Goal: Task Accomplishment & Management: Use online tool/utility

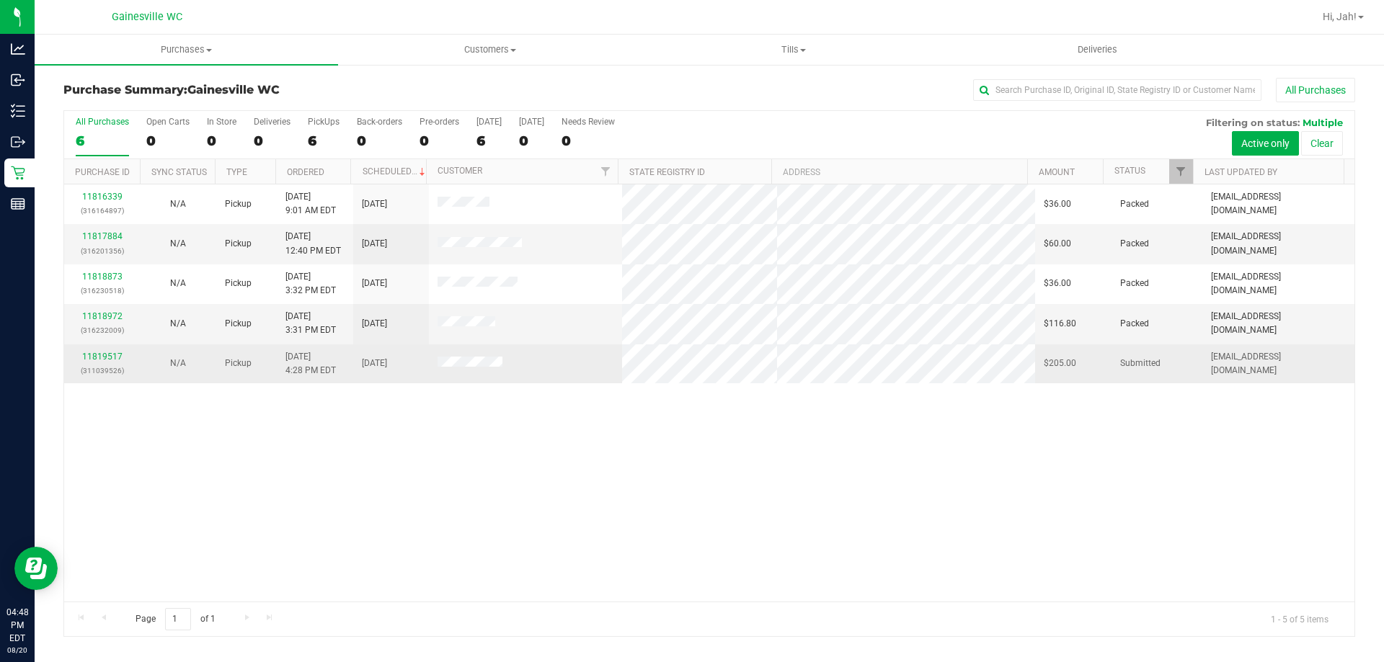
click at [97, 364] on p "(311039526)" at bounding box center [102, 371] width 58 height 14
click at [103, 354] on link "11819517" at bounding box center [102, 357] width 40 height 10
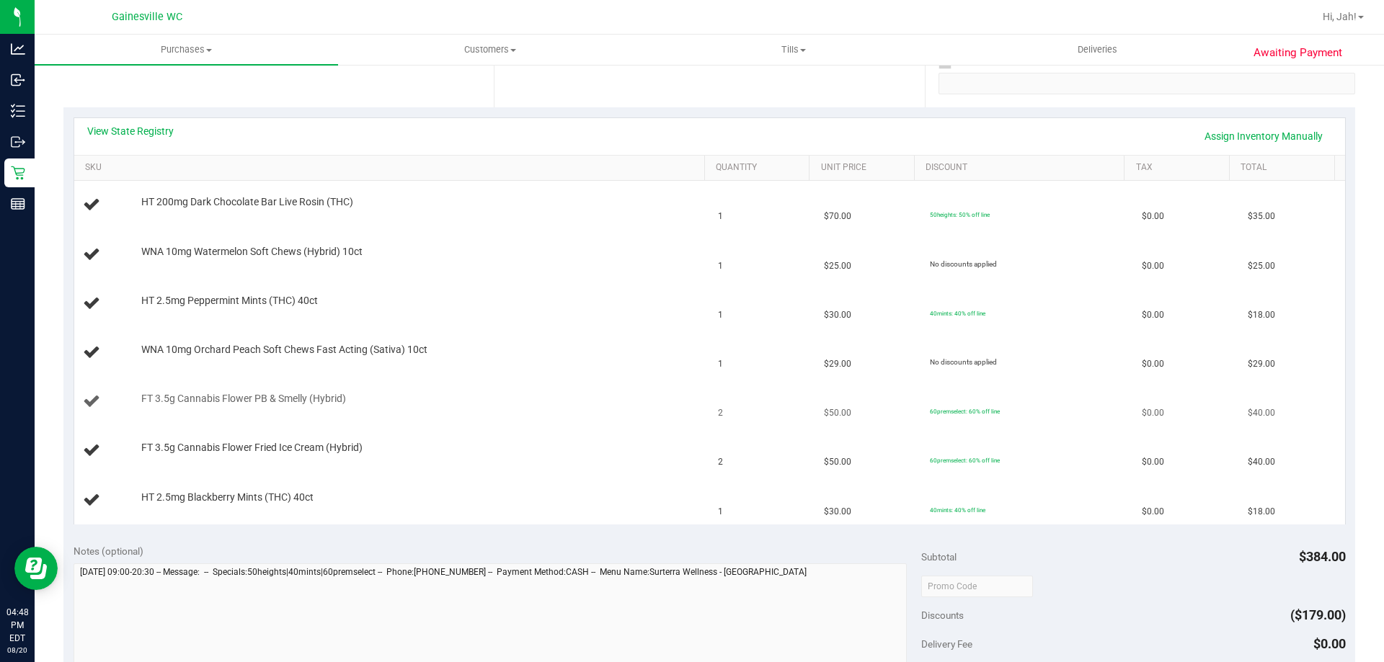
scroll to position [288, 0]
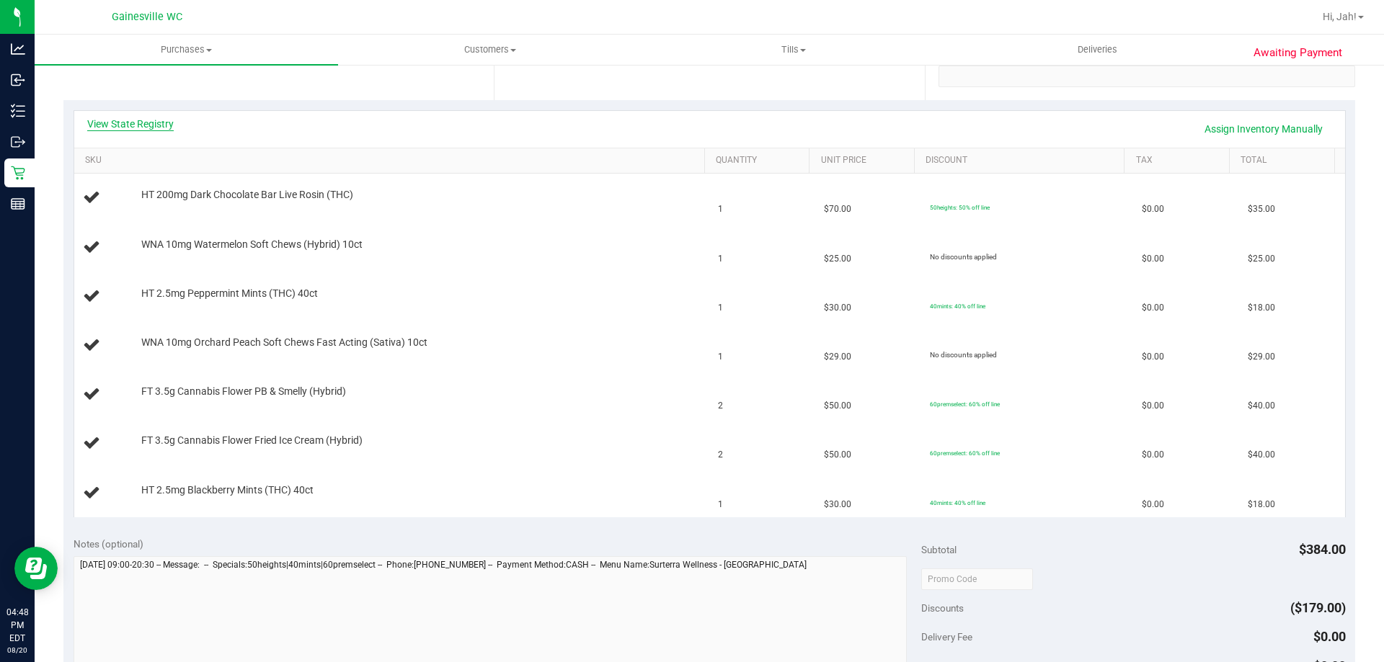
click at [140, 124] on link "View State Registry" at bounding box center [130, 124] width 86 height 14
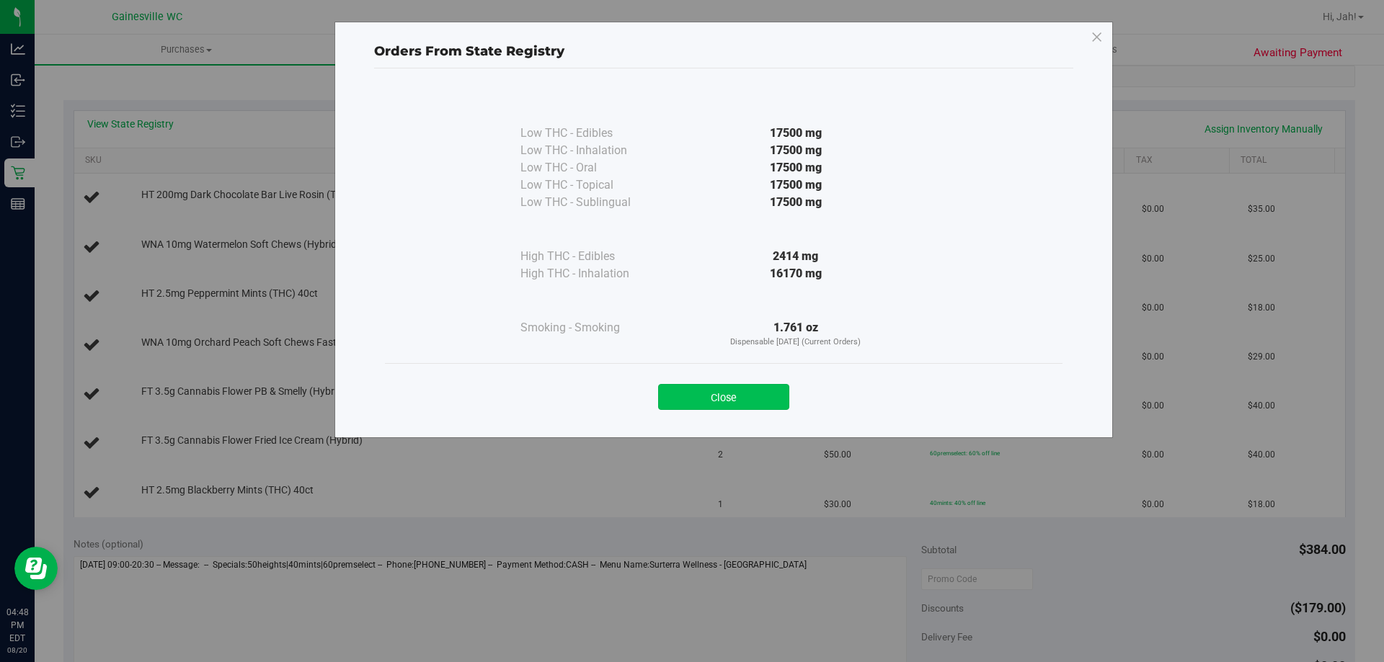
click at [771, 390] on button "Close" at bounding box center [723, 397] width 131 height 26
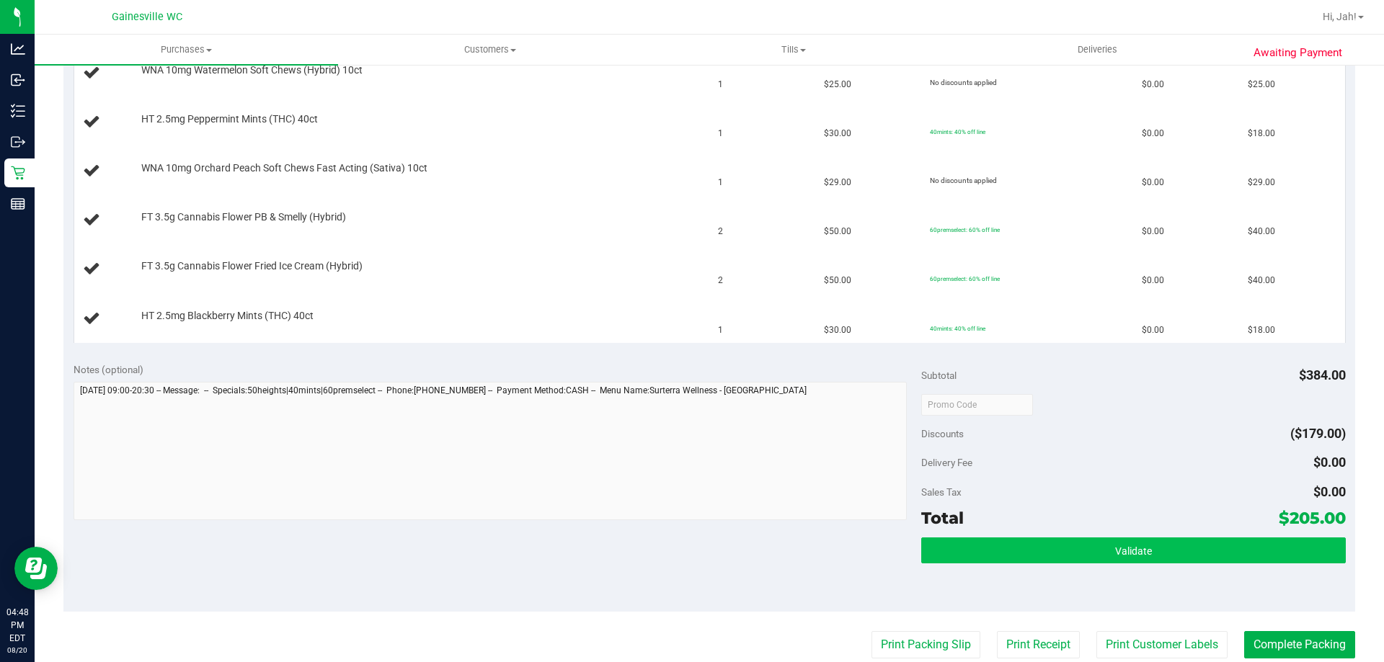
scroll to position [505, 0]
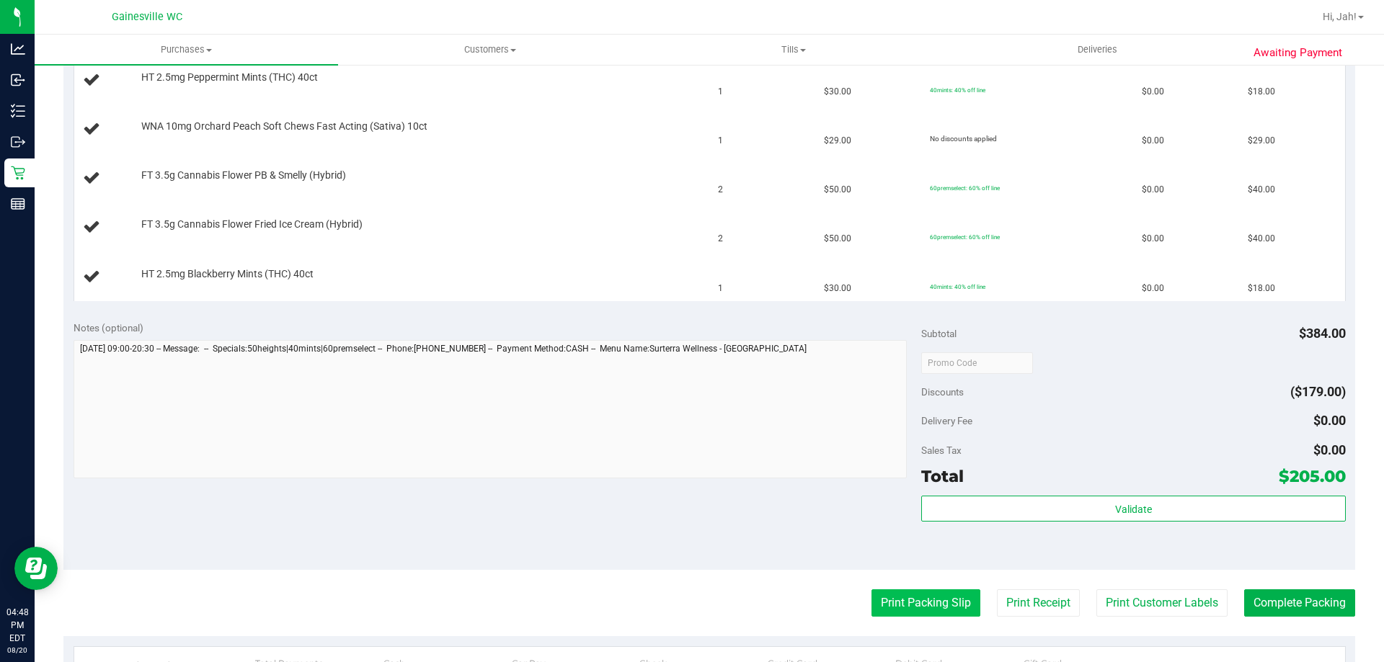
click at [929, 600] on button "Print Packing Slip" at bounding box center [925, 603] width 109 height 27
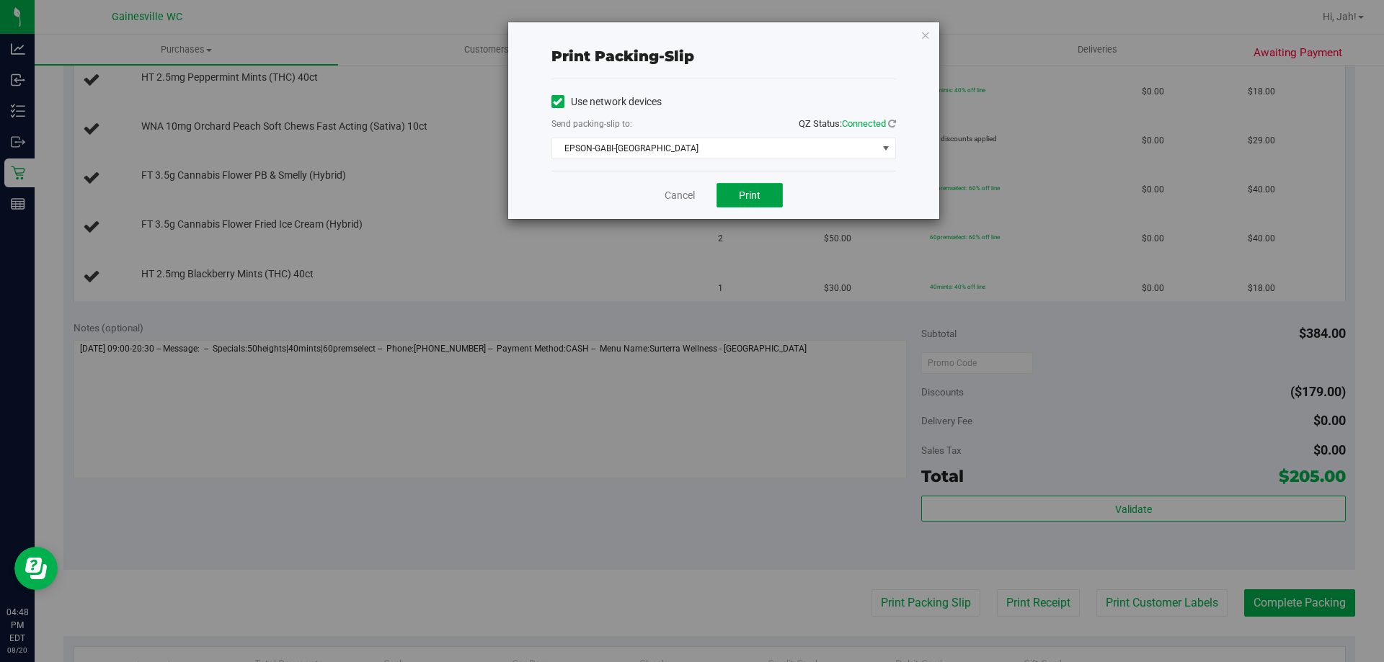
click at [753, 203] on button "Print" at bounding box center [749, 195] width 66 height 25
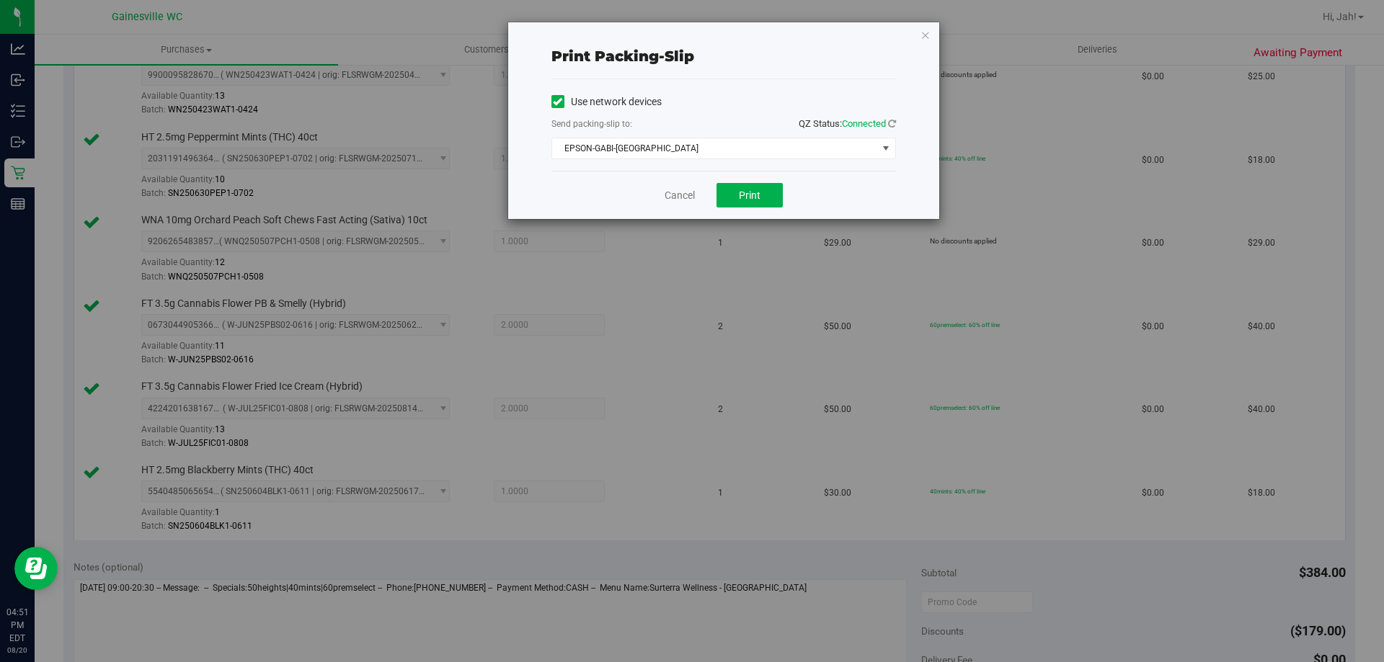
click at [682, 182] on div "Cancel Print" at bounding box center [723, 195] width 345 height 48
click at [680, 187] on div "Cancel Print" at bounding box center [723, 195] width 345 height 48
click at [680, 191] on link "Cancel" at bounding box center [680, 195] width 30 height 15
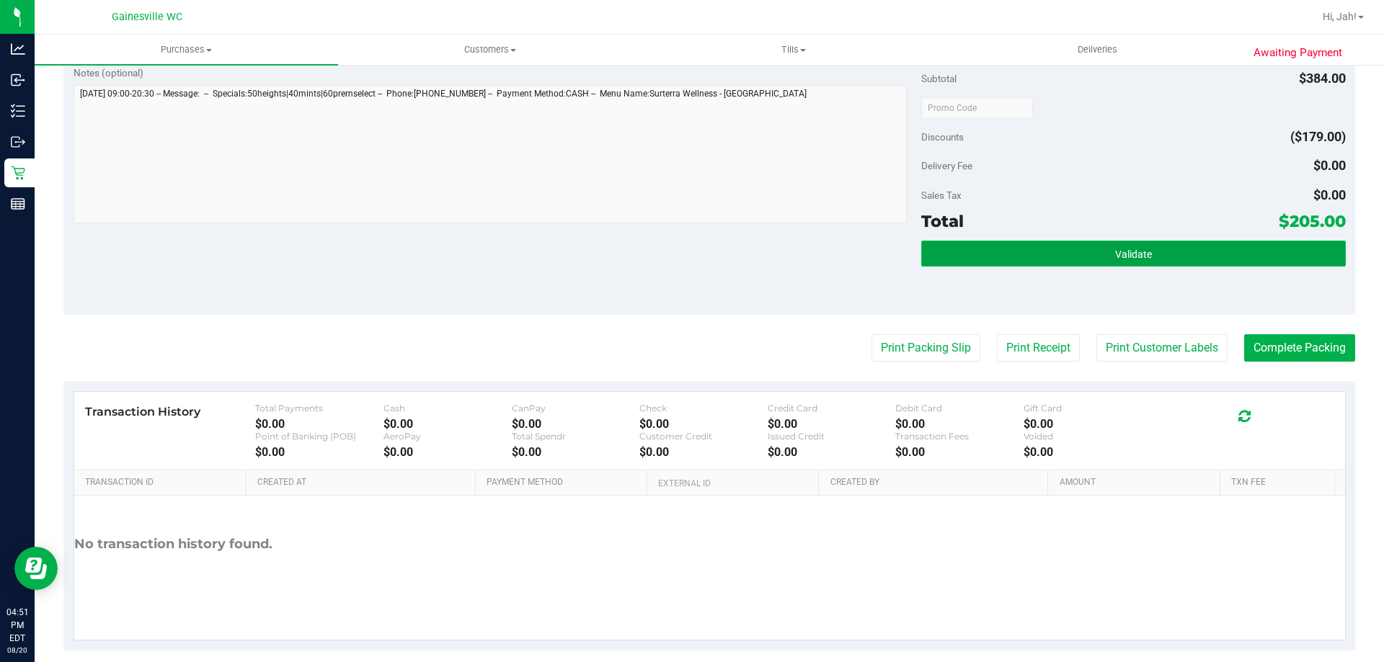
click at [1109, 245] on button "Validate" at bounding box center [1133, 254] width 424 height 26
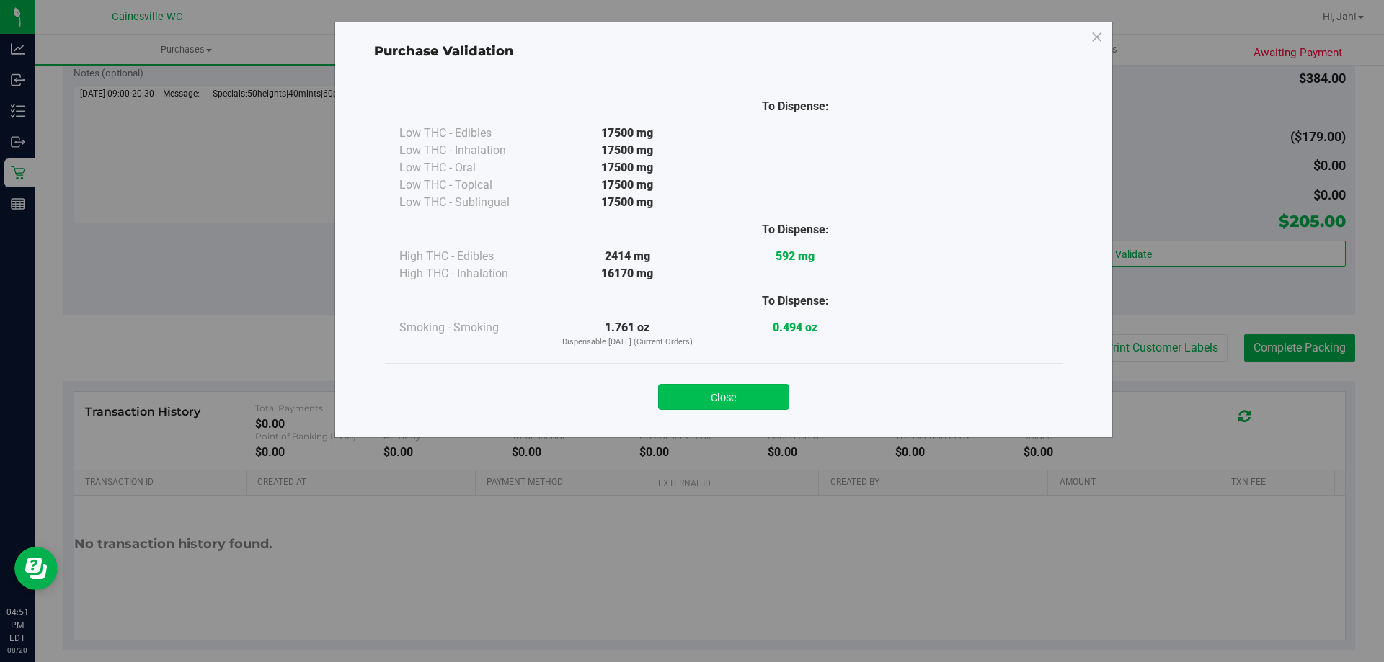
click at [727, 399] on button "Close" at bounding box center [723, 397] width 131 height 26
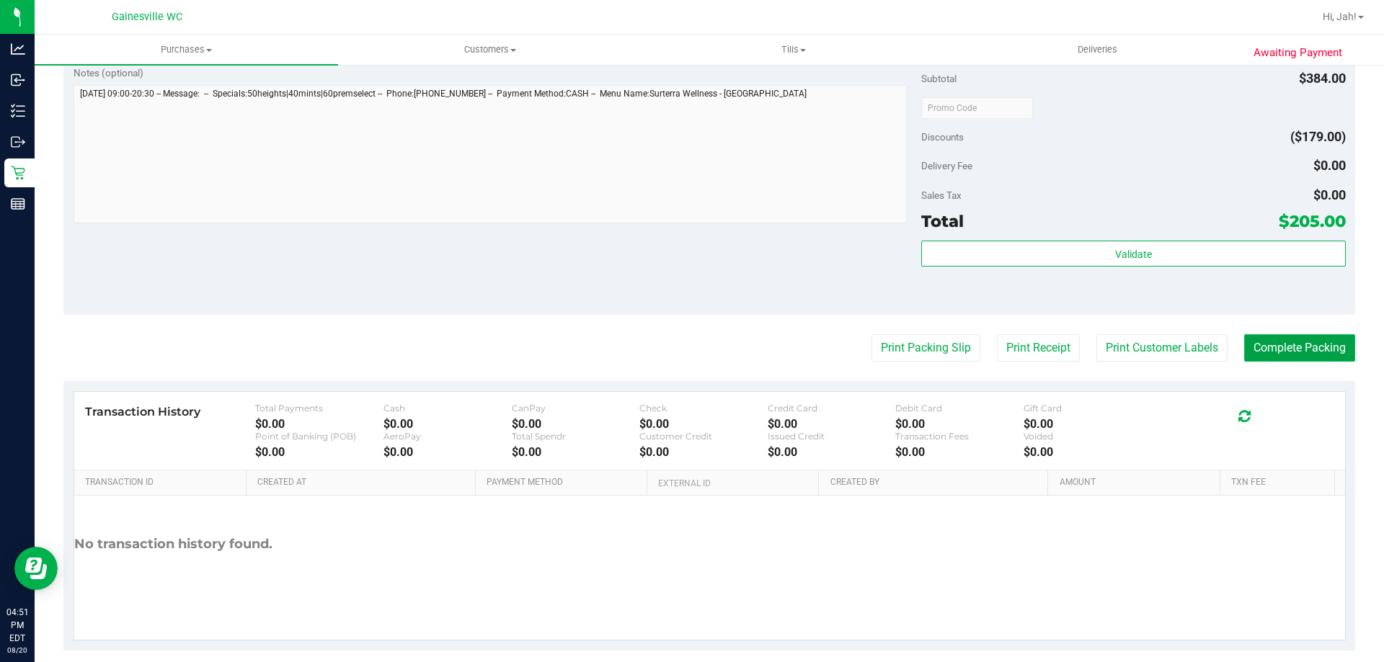
click at [1273, 360] on button "Complete Packing" at bounding box center [1299, 347] width 111 height 27
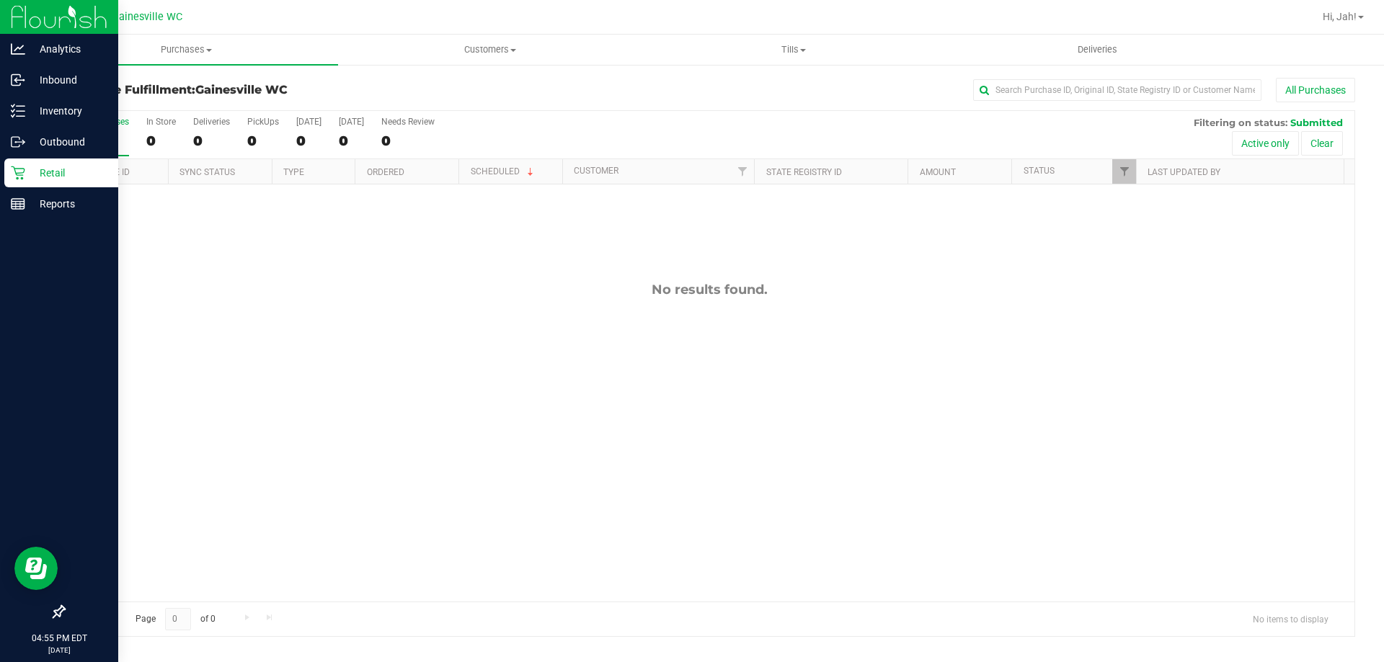
click at [17, 169] on icon at bounding box center [18, 174] width 14 height 14
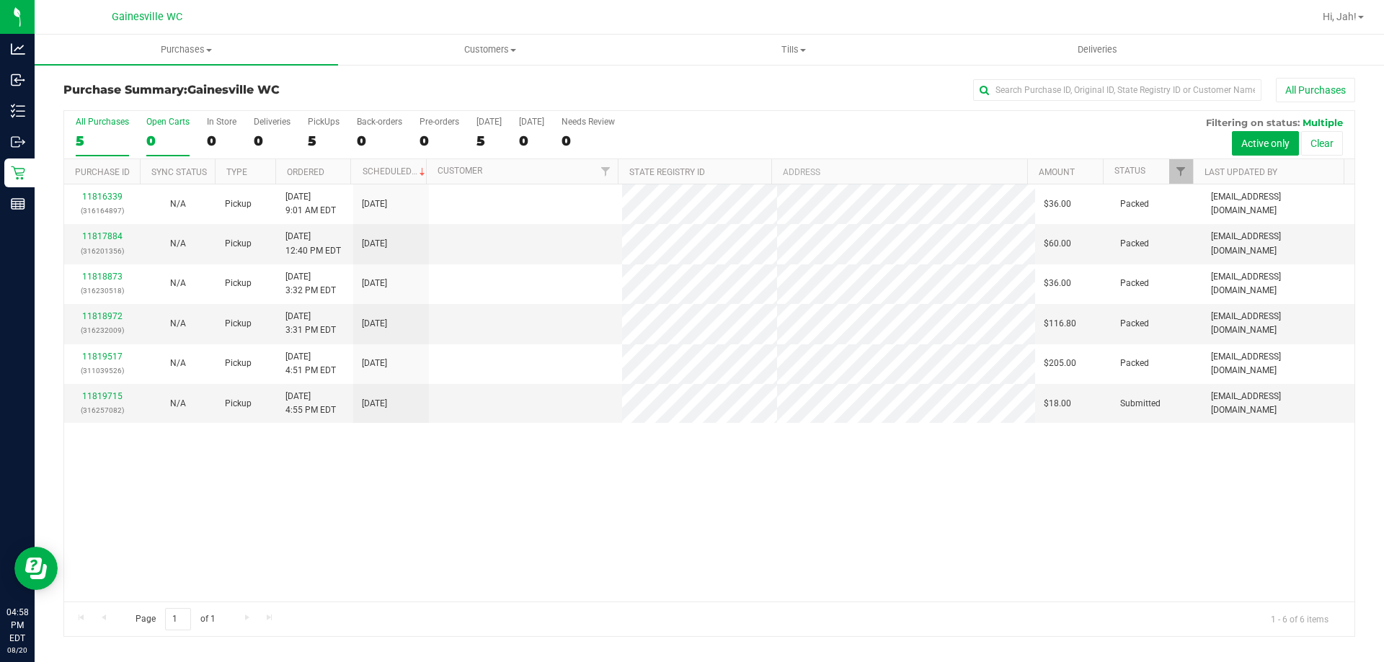
click at [146, 148] on div "0" at bounding box center [167, 141] width 43 height 17
click at [0, 0] on input "Open Carts 0" at bounding box center [0, 0] width 0 height 0
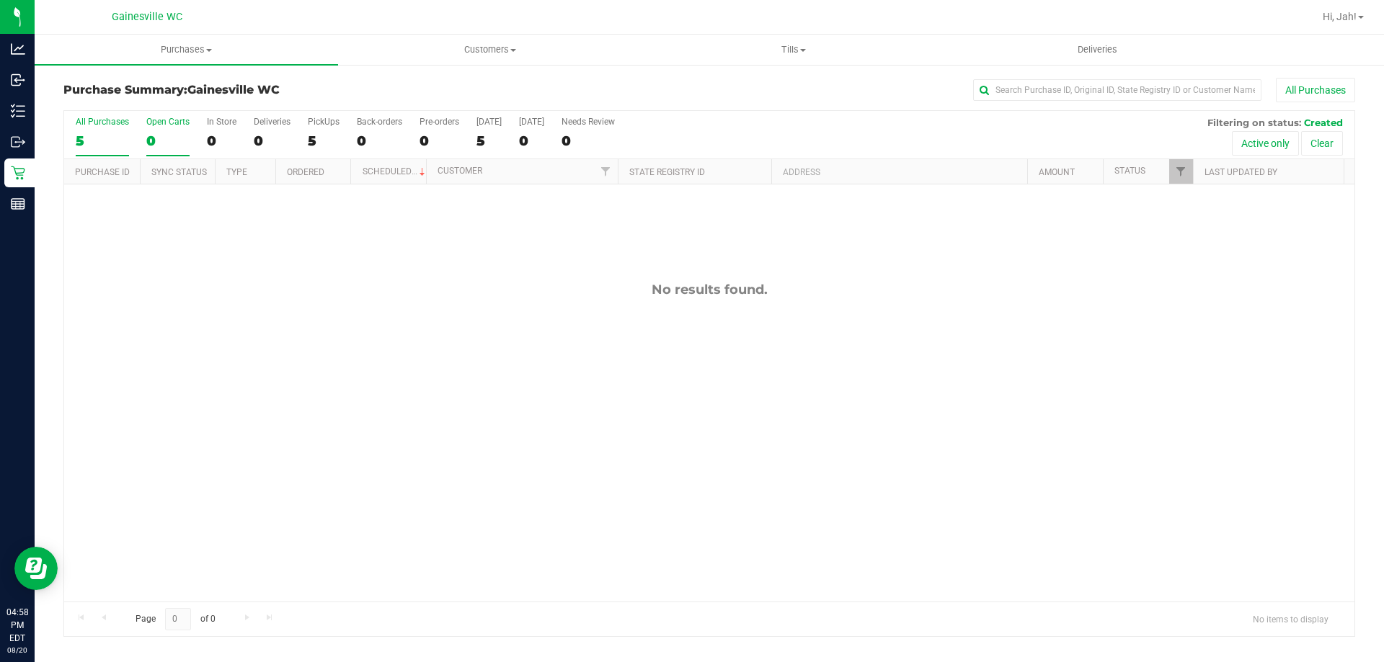
click at [100, 143] on div "5" at bounding box center [102, 141] width 53 height 17
click at [0, 0] on input "All Purchases 5" at bounding box center [0, 0] width 0 height 0
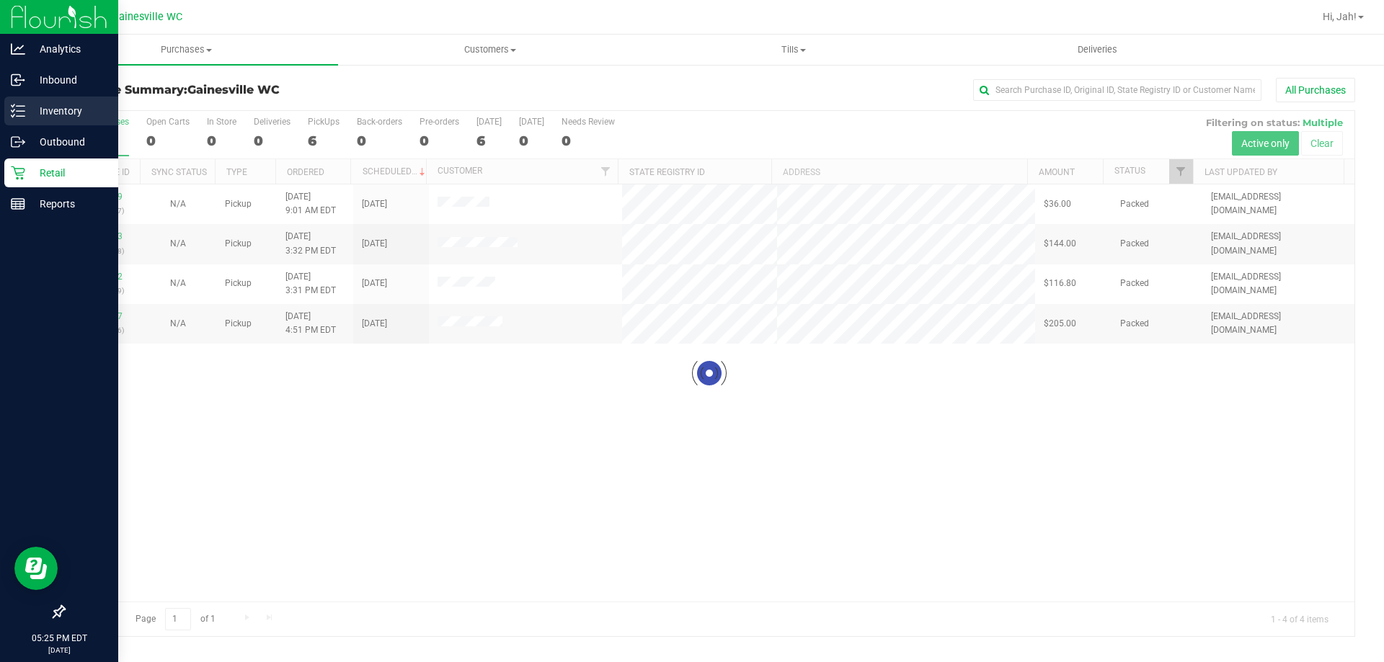
click at [25, 115] on p "Inventory" at bounding box center [68, 110] width 86 height 17
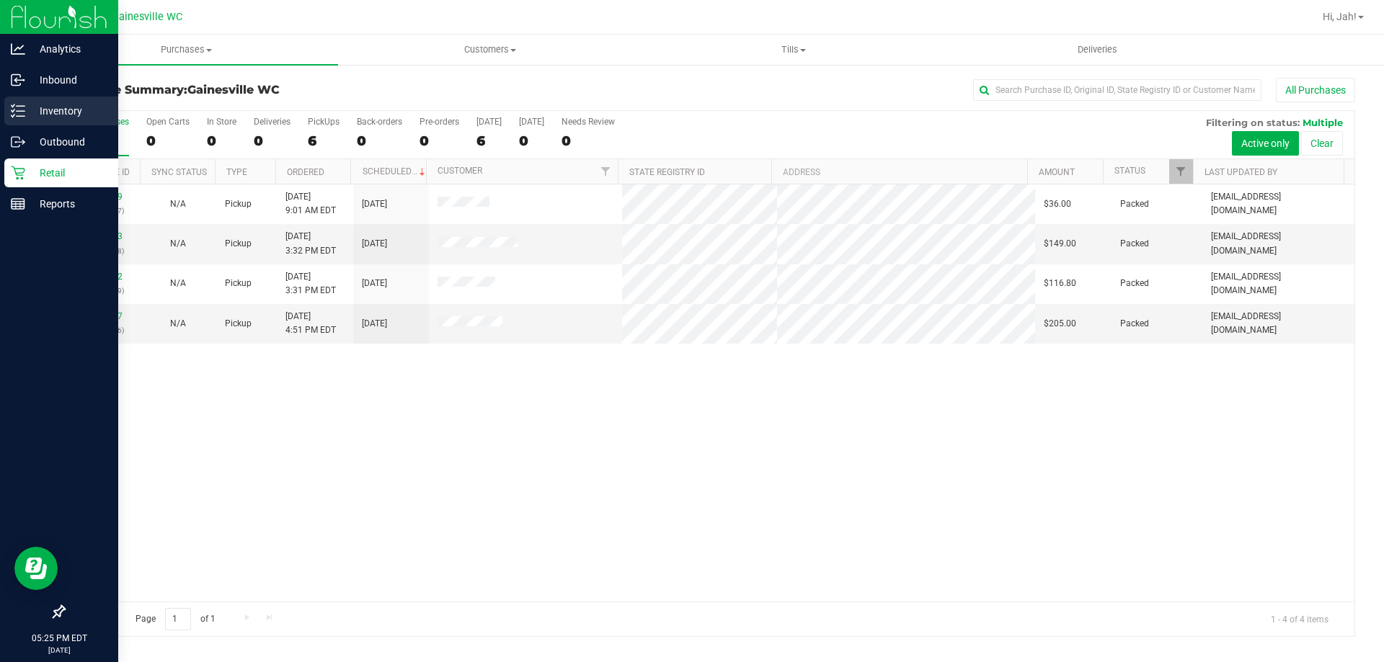
click at [18, 104] on icon at bounding box center [18, 111] width 14 height 14
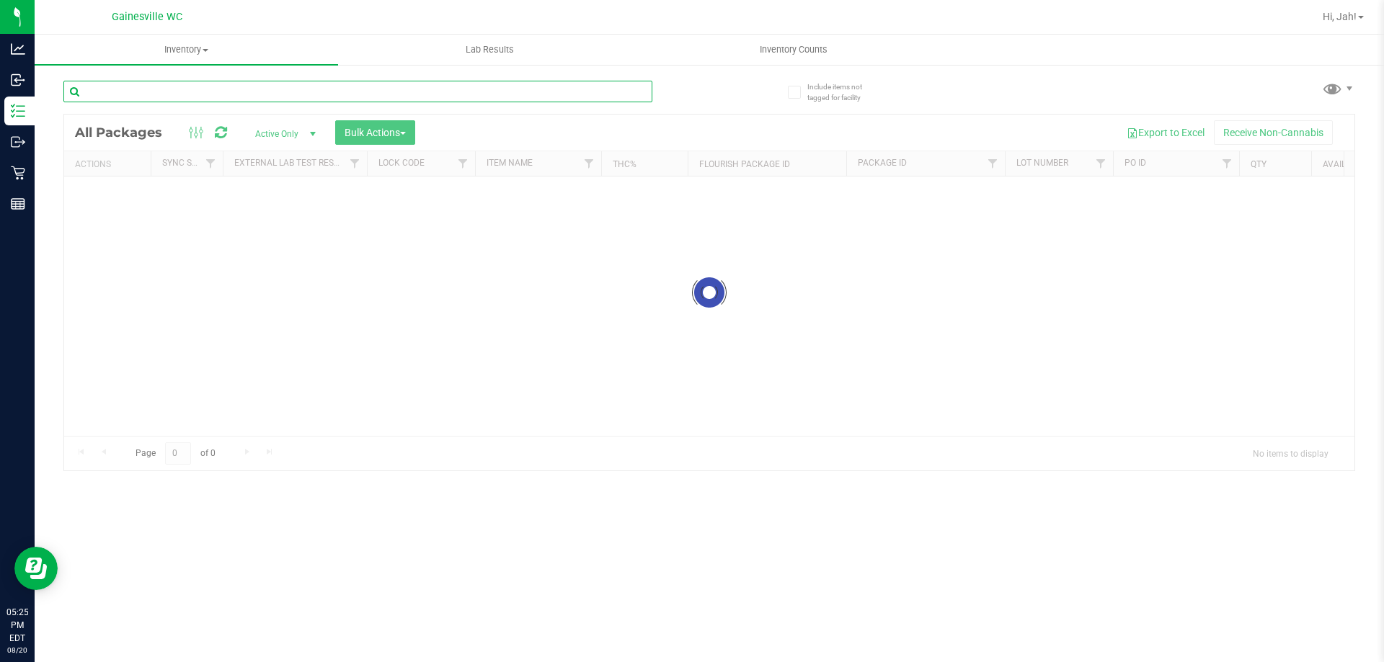
click at [298, 82] on input "text" at bounding box center [357, 92] width 589 height 22
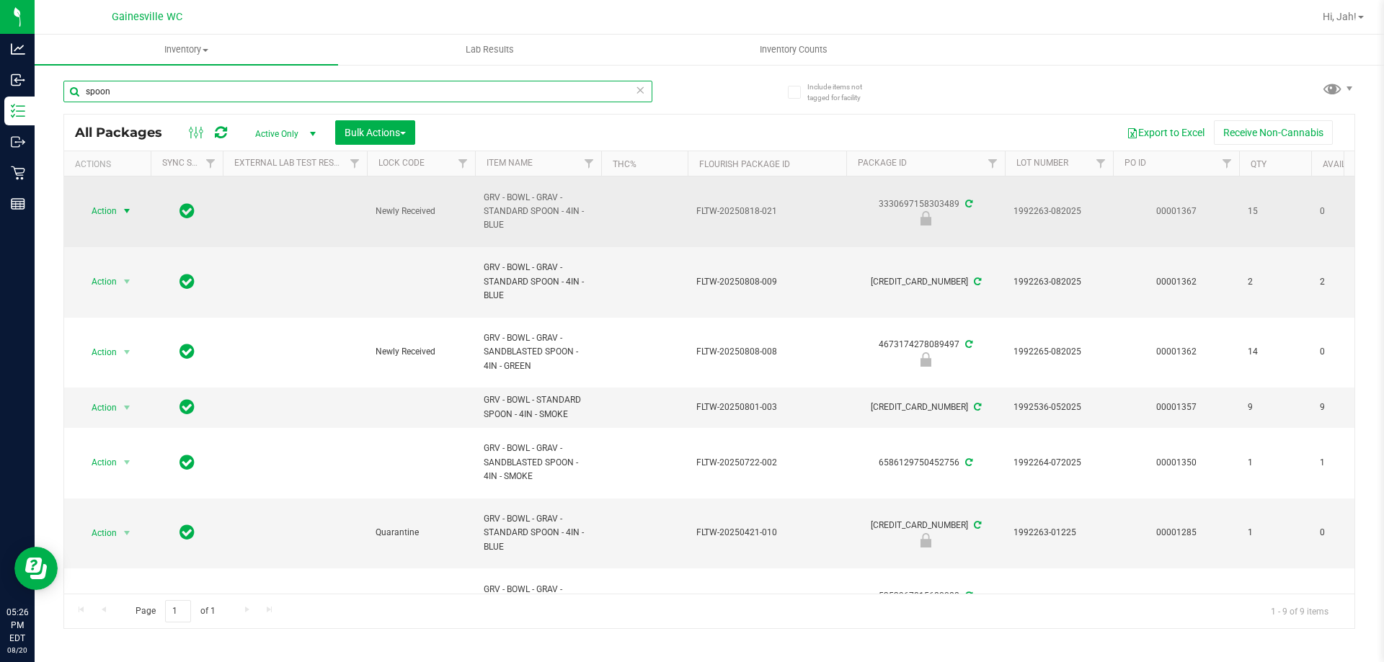
type input "spoon"
click at [105, 210] on span "Action" at bounding box center [98, 211] width 39 height 20
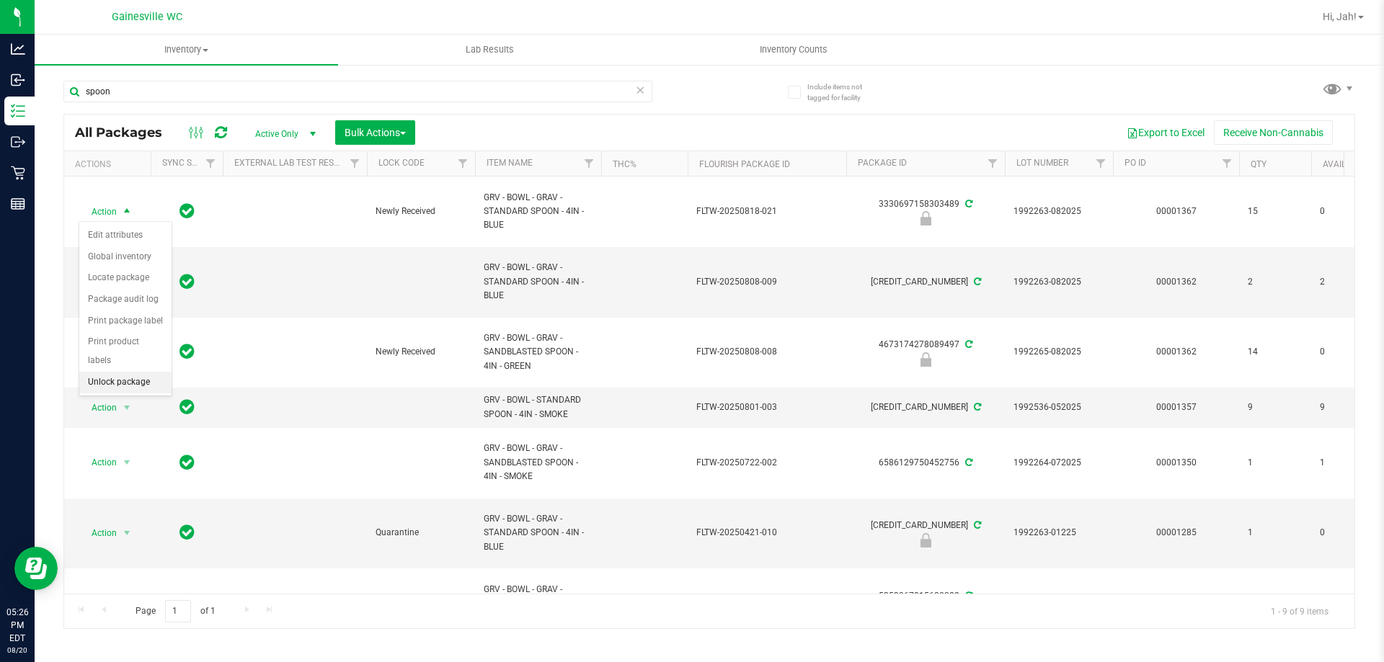
click at [114, 372] on li "Unlock package" at bounding box center [125, 383] width 92 height 22
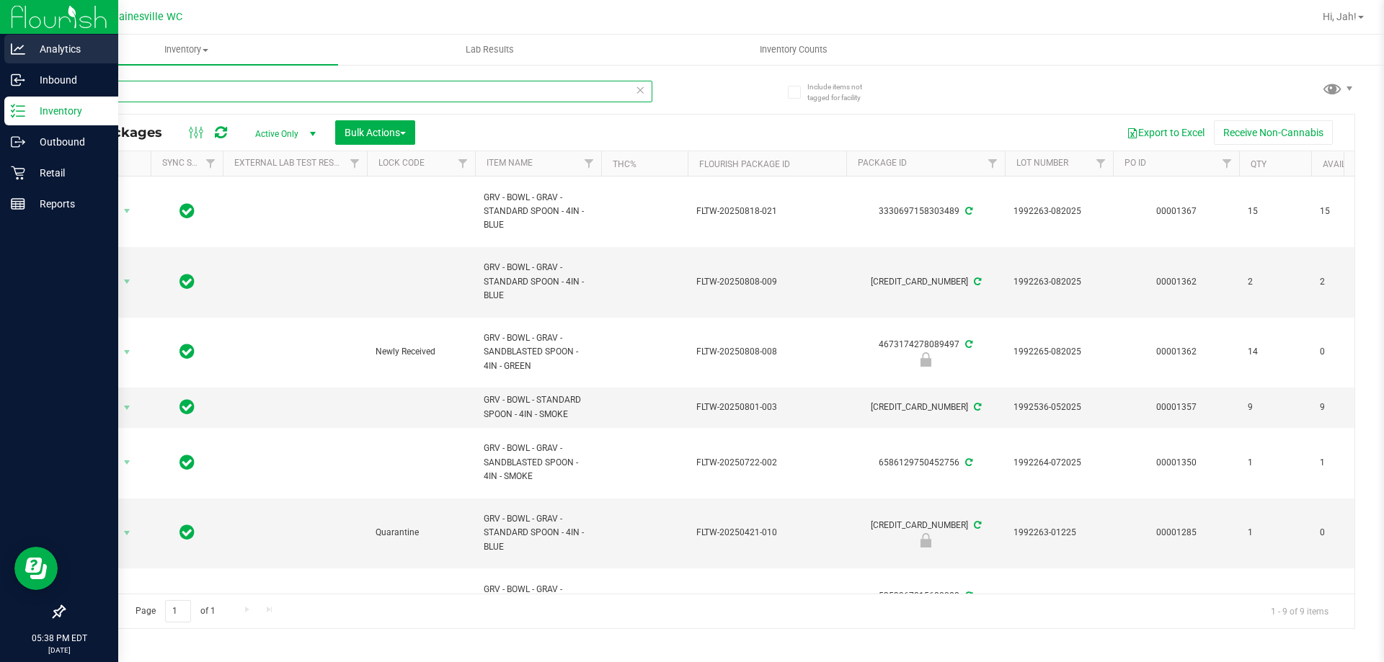
drag, startPoint x: 124, startPoint y: 92, endPoint x: 0, endPoint y: 35, distance: 136.7
click at [0, 40] on div "Analytics Inbound Inventory Outbound Retail Reports 05:38 PM EDT [DATE] 08/20 G…" at bounding box center [692, 331] width 1384 height 662
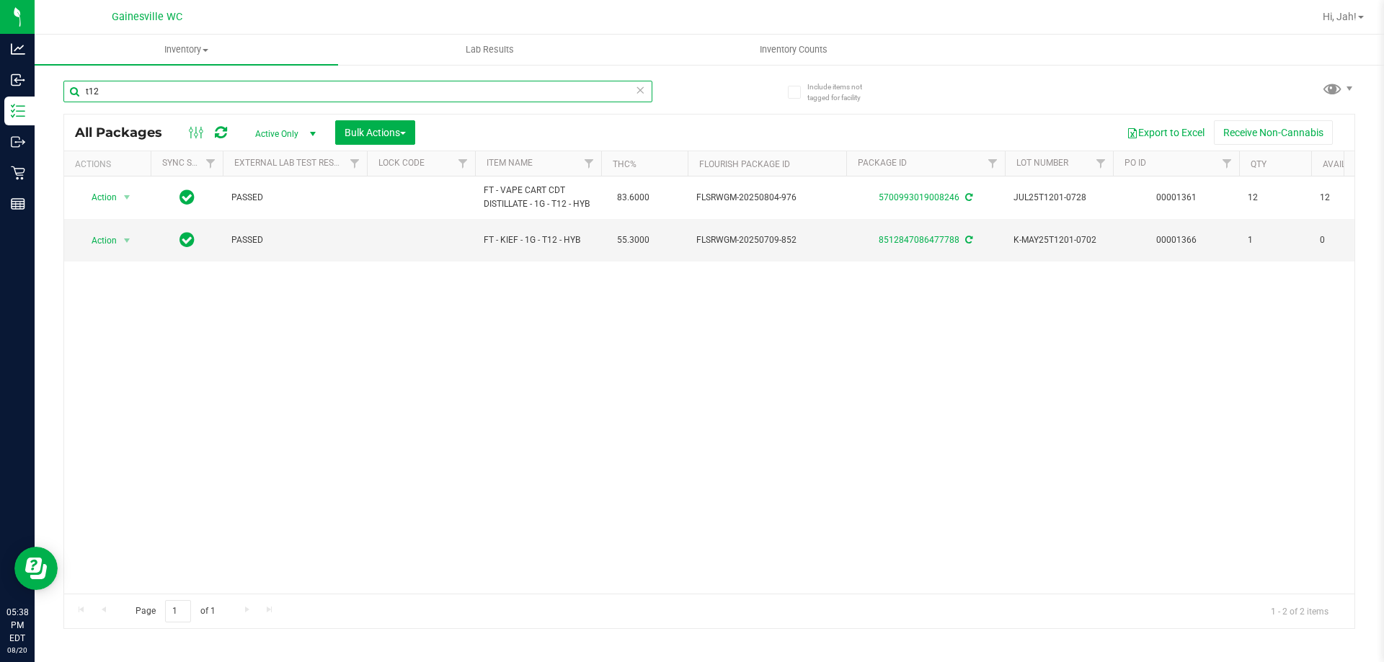
type input "t12"
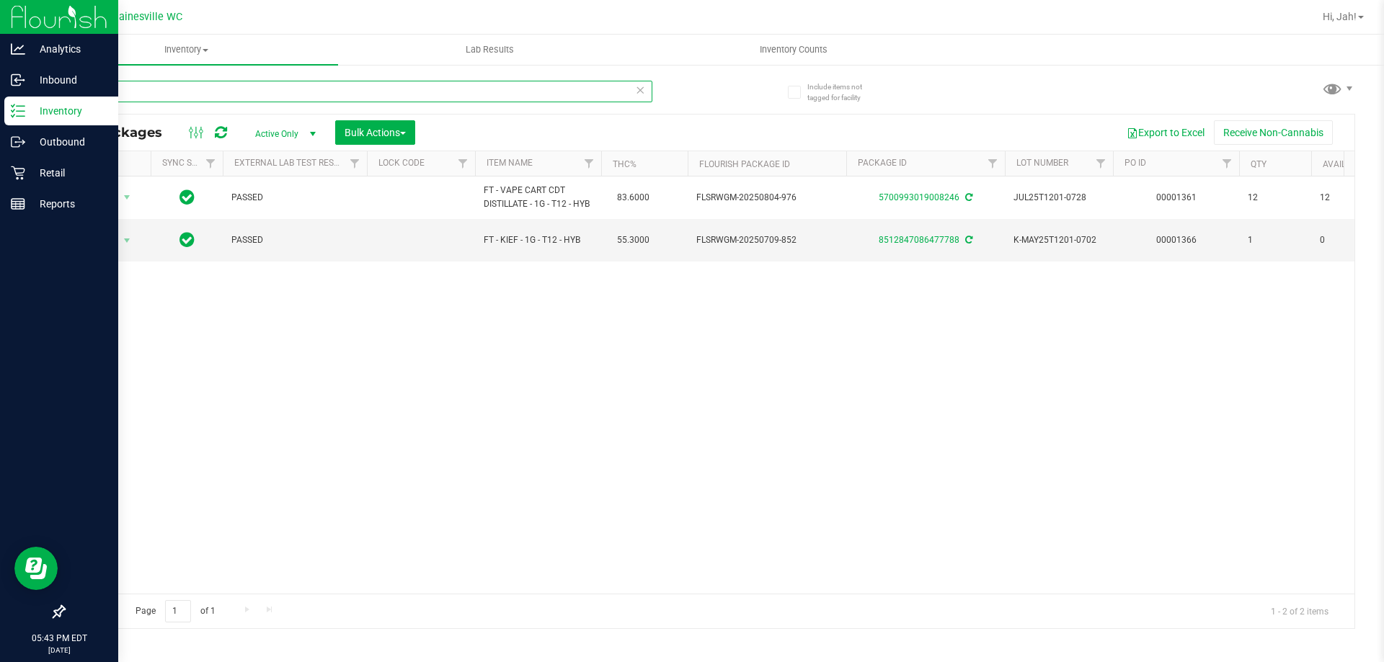
drag, startPoint x: 138, startPoint y: 101, endPoint x: 1, endPoint y: 124, distance: 138.9
click at [0, 127] on div "Analytics Inbound Inventory Outbound Retail Reports 05:43 PM EDT [DATE] 08/20 G…" at bounding box center [692, 331] width 1384 height 662
